Goal: Information Seeking & Learning: Learn about a topic

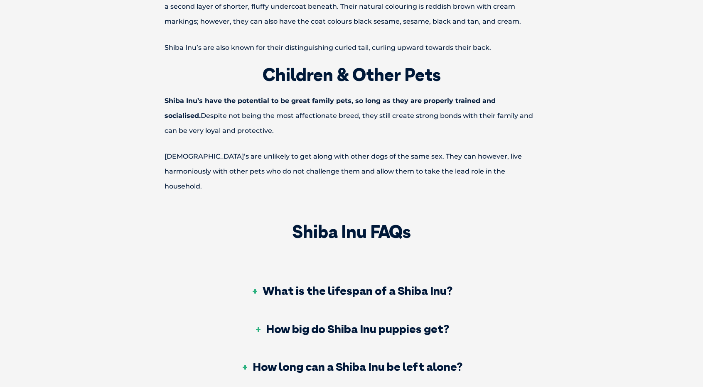
scroll to position [2383, 0]
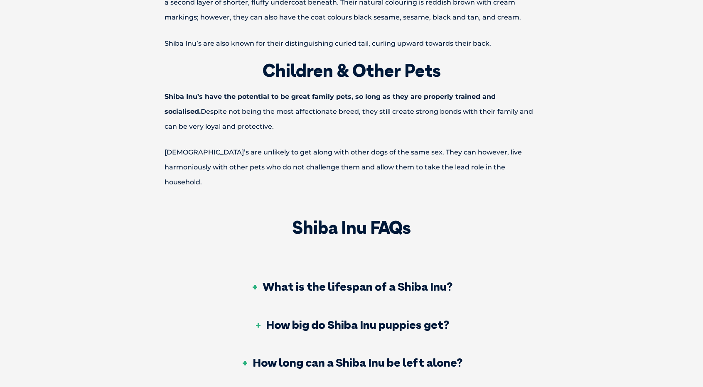
click at [261, 281] on h3 "What is the lifespan of a Shiba Inu?" at bounding box center [351, 287] width 201 height 12
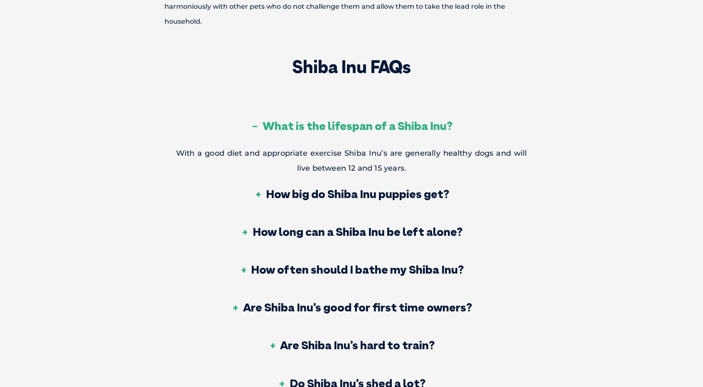
scroll to position [2549, 0]
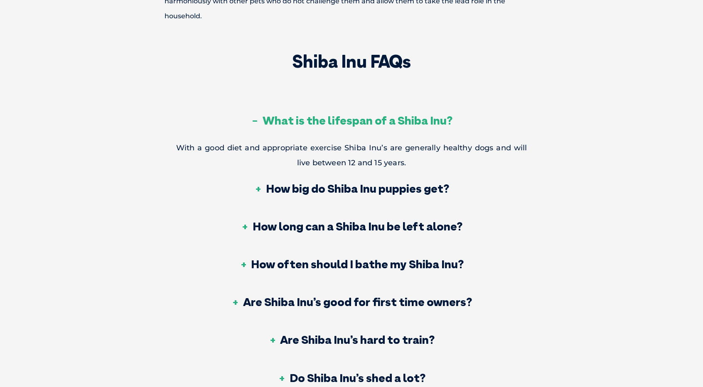
click at [261, 221] on h3 "How long can a Shiba Inu be left alone?" at bounding box center [351, 227] width 221 height 12
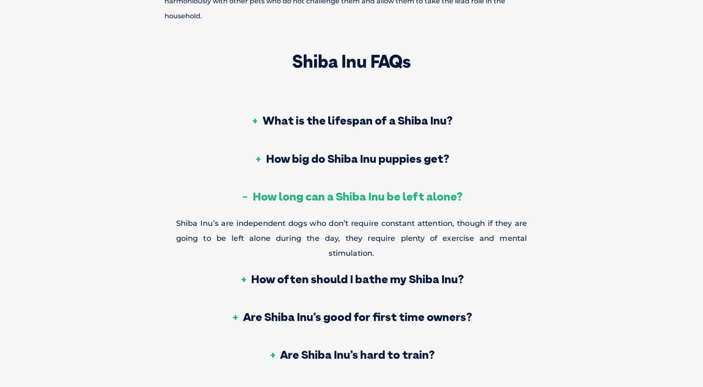
click at [259, 191] on h3 "How long can a Shiba Inu be left alone?" at bounding box center [351, 197] width 221 height 12
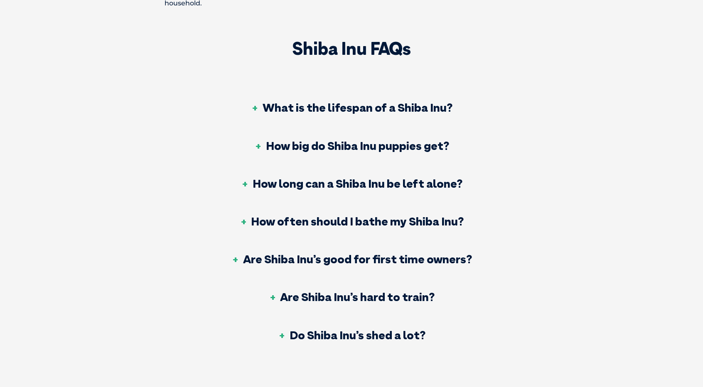
scroll to position [2591, 0]
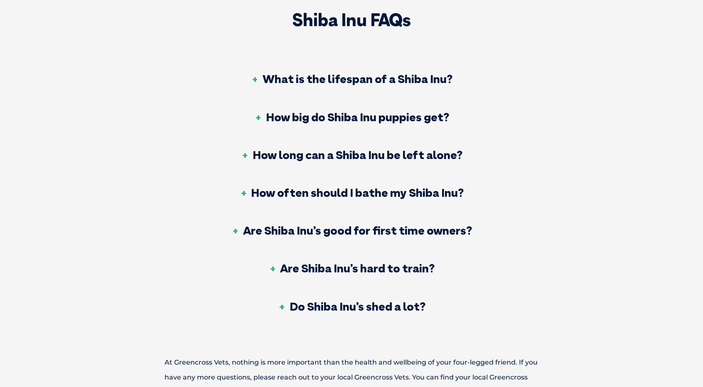
click at [261, 187] on h3 "How often should I bathe my Shiba Inu?" at bounding box center [351, 193] width 224 height 12
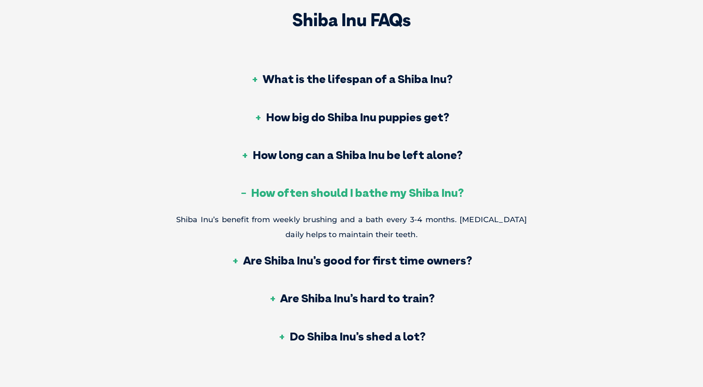
click at [260, 187] on h3 "How often should I bathe my Shiba Inu?" at bounding box center [351, 193] width 224 height 12
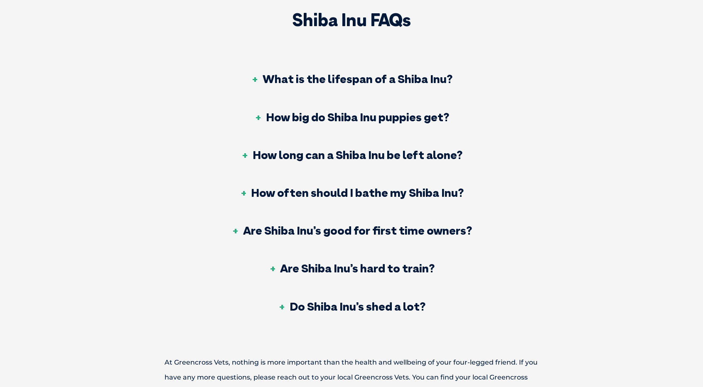
click at [294, 225] on h3 "Are Shiba Inu’s good for first time owners?" at bounding box center [351, 231] width 240 height 12
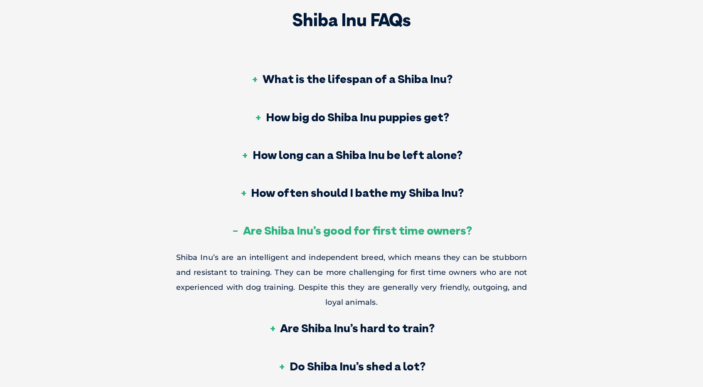
click at [294, 225] on h3 "Are Shiba Inu’s good for first time owners?" at bounding box center [351, 231] width 240 height 12
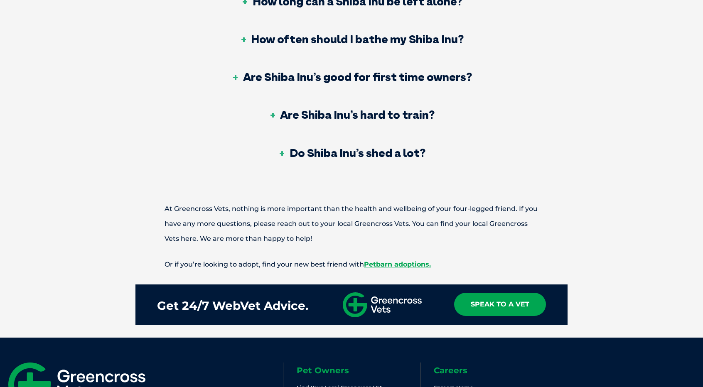
scroll to position [2757, 0]
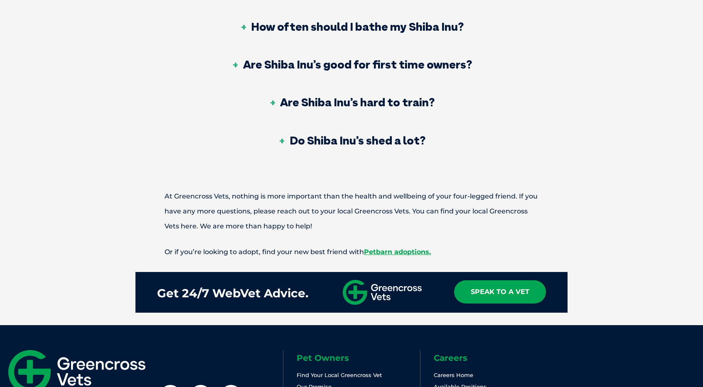
click at [307, 135] on h3 "Do Shiba Inu’s shed a lot?" at bounding box center [351, 141] width 147 height 12
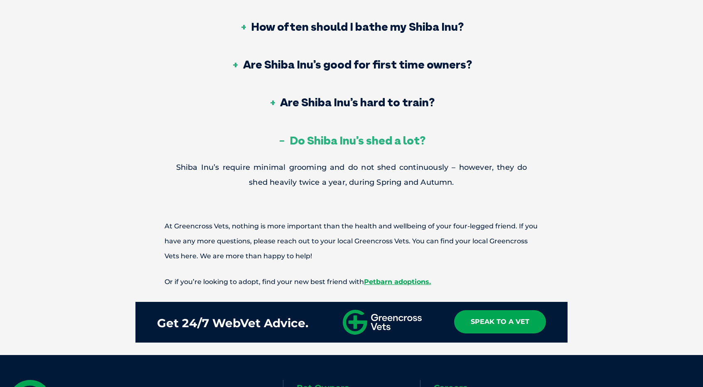
click at [307, 135] on h3 "Do Shiba Inu’s shed a lot?" at bounding box center [351, 141] width 147 height 12
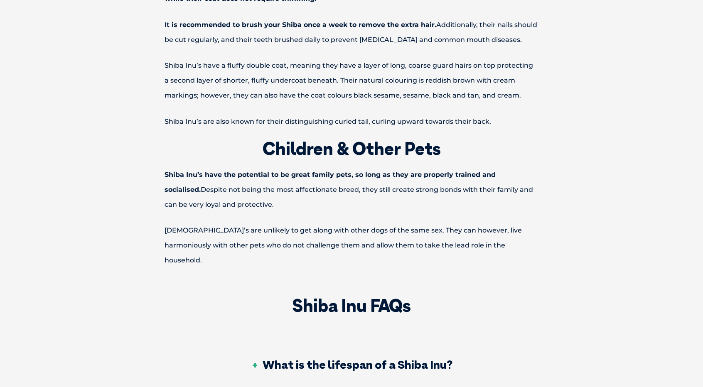
scroll to position [2303, 0]
